Goal: Task Accomplishment & Management: Manage account settings

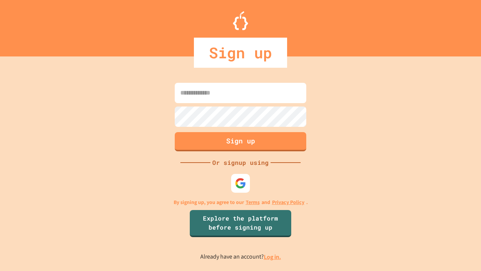
click at [273, 256] on link "Log in." at bounding box center [272, 257] width 17 height 8
